Goal: Navigation & Orientation: Find specific page/section

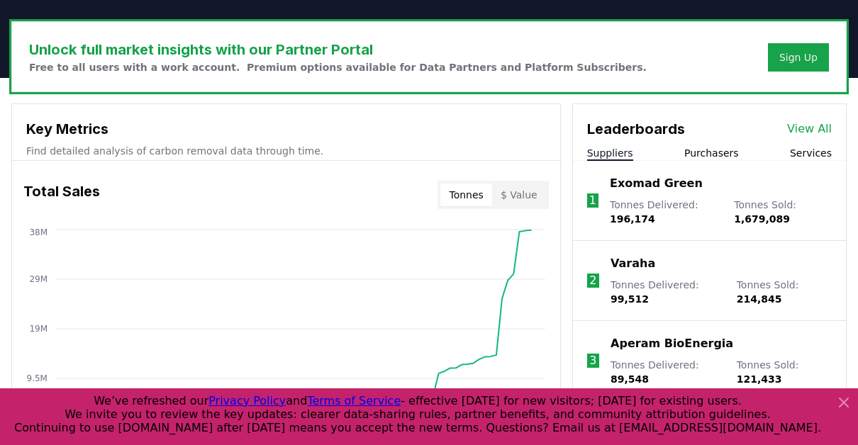
scroll to position [488, 0]
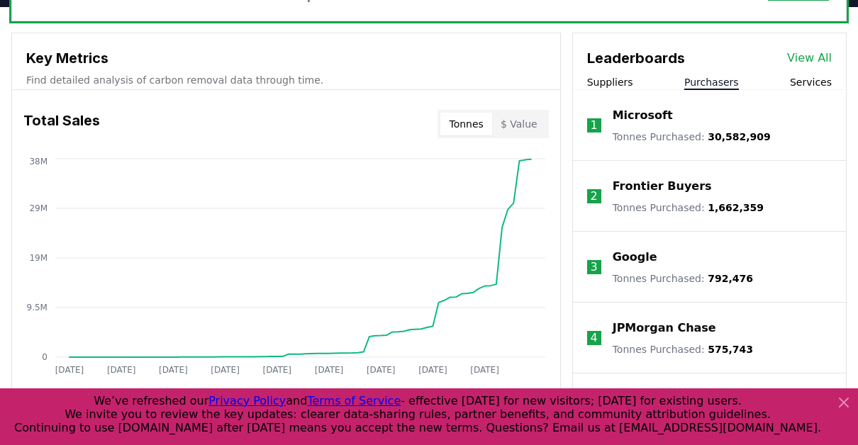
click at [722, 79] on button "Purchasers" at bounding box center [711, 82] width 55 height 14
click at [622, 83] on button "Suppliers" at bounding box center [610, 82] width 46 height 14
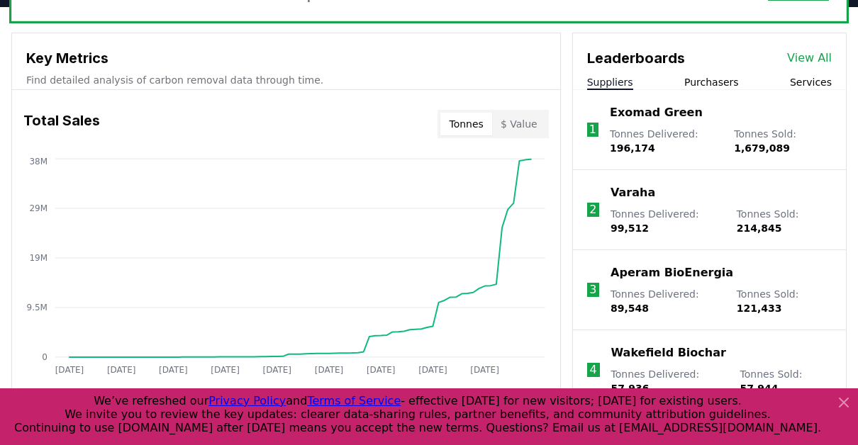
click at [816, 81] on button "Services" at bounding box center [811, 82] width 42 height 14
click at [588, 81] on button "Suppliers" at bounding box center [610, 82] width 46 height 14
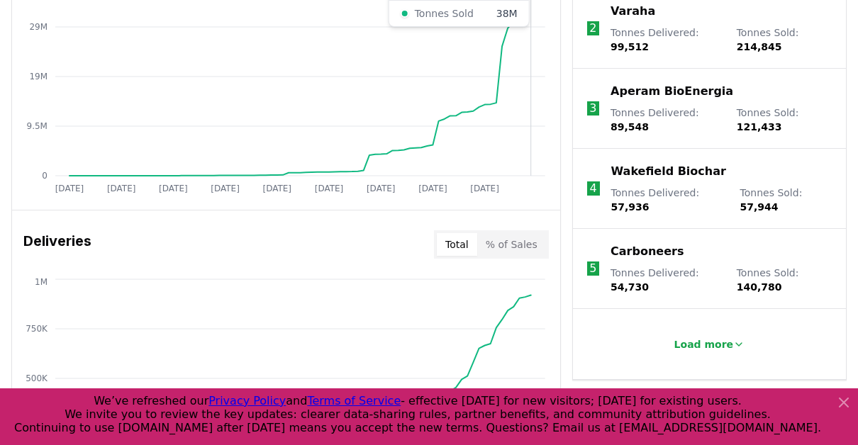
scroll to position [629, 0]
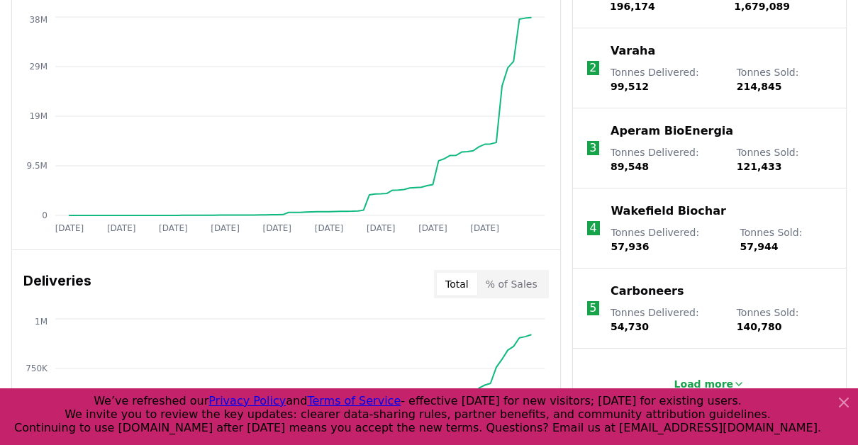
click at [840, 397] on icon at bounding box center [843, 402] width 17 height 17
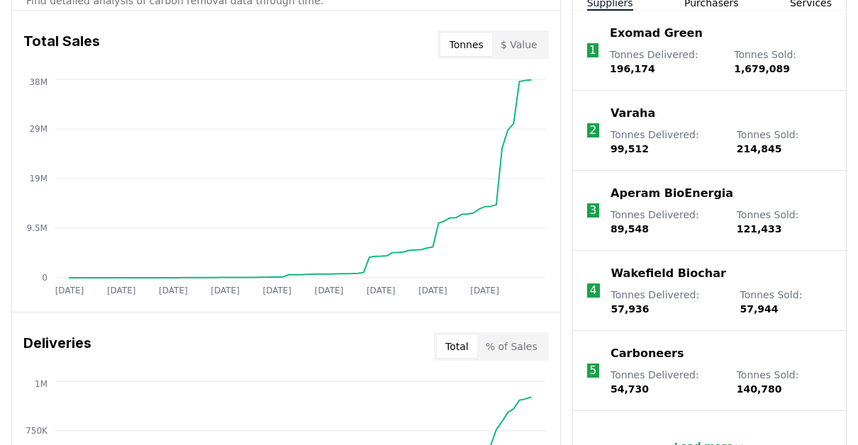
scroll to position [425, 0]
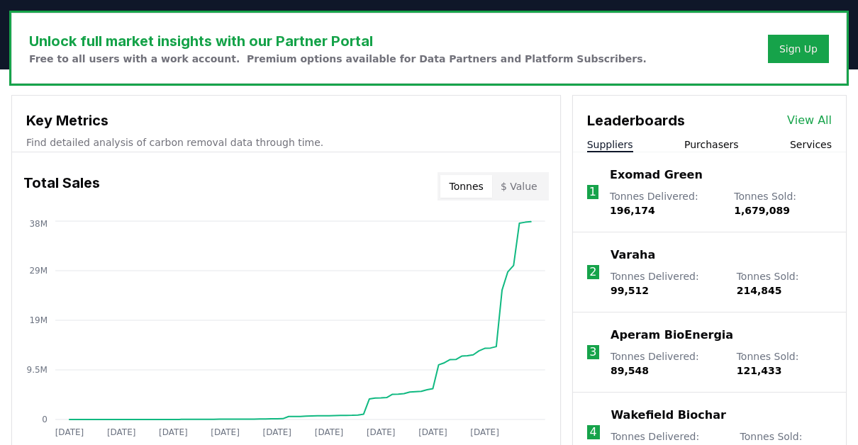
click at [646, 118] on h3 "Leaderboards" at bounding box center [636, 120] width 98 height 21
click at [595, 146] on button "Suppliers" at bounding box center [610, 144] width 46 height 14
click at [597, 145] on button "Suppliers" at bounding box center [610, 144] width 46 height 14
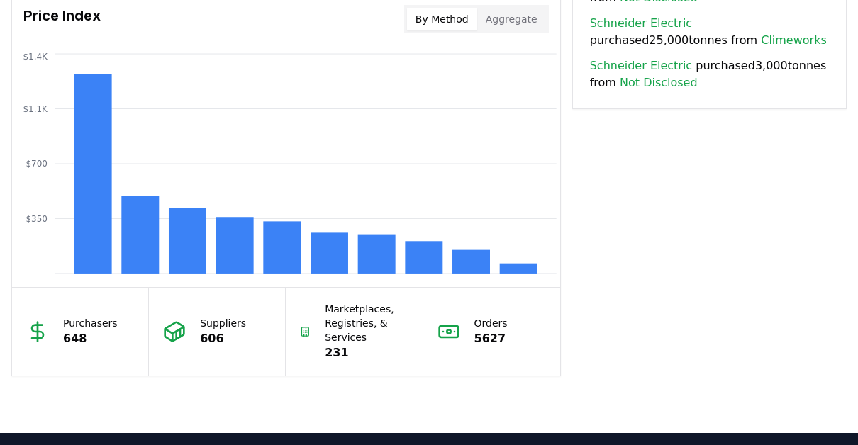
scroll to position [1409, 0]
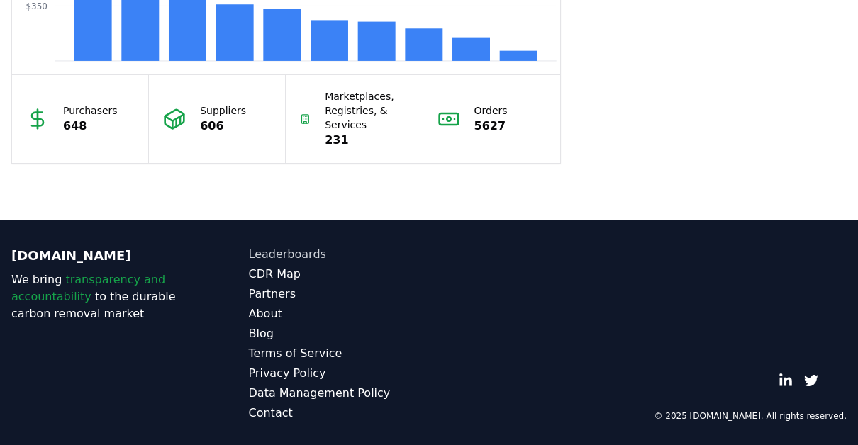
click at [306, 252] on link "Leaderboards" at bounding box center [339, 254] width 181 height 17
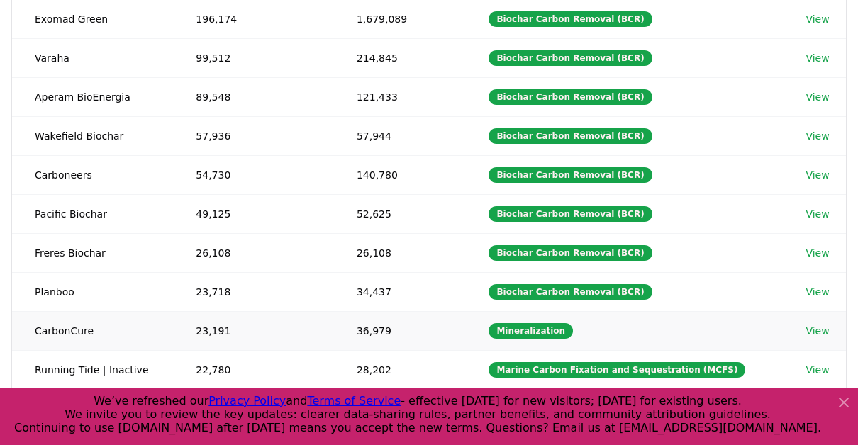
scroll to position [283, 0]
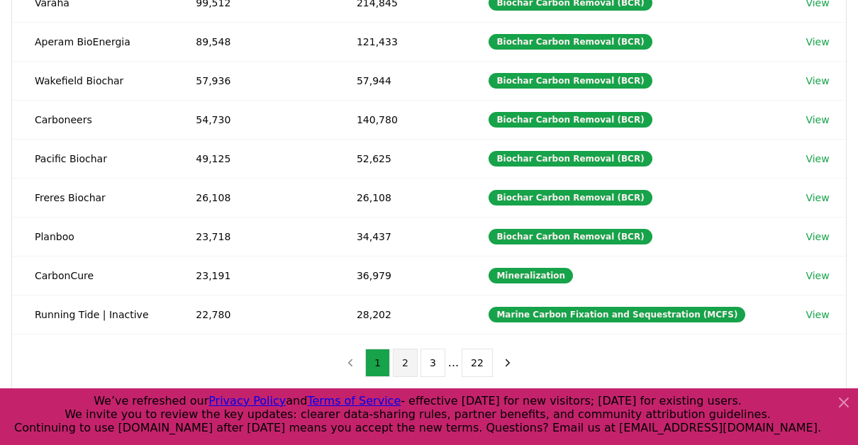
click at [403, 352] on button "2" at bounding box center [405, 363] width 25 height 28
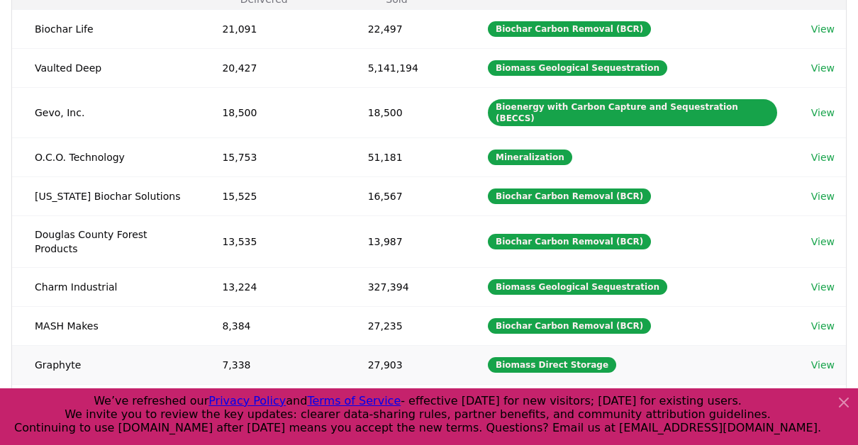
scroll to position [142, 0]
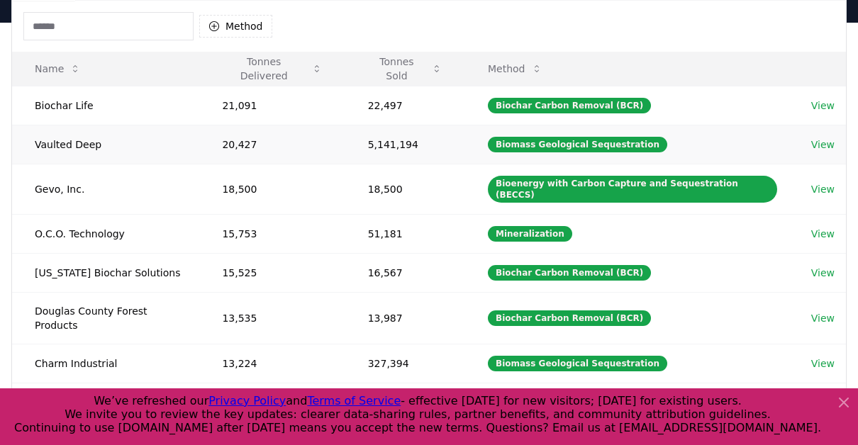
click at [819, 140] on link "View" at bounding box center [822, 144] width 23 height 14
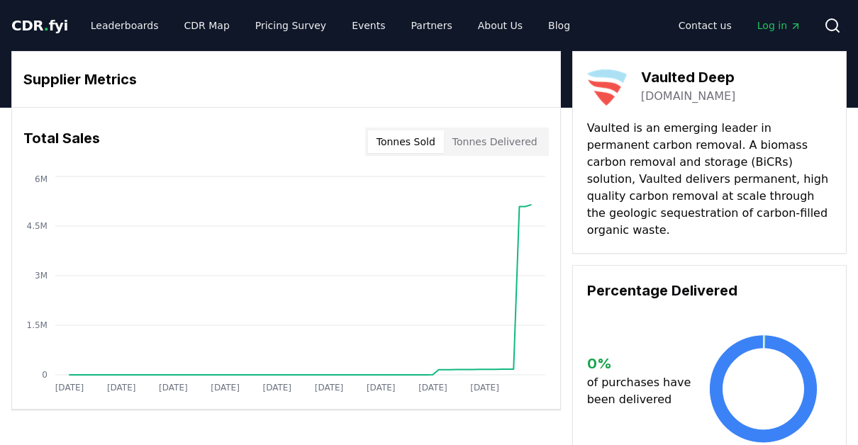
click at [667, 99] on link "vaulteddeep.com" at bounding box center [688, 96] width 95 height 17
